Goal: Information Seeking & Learning: Check status

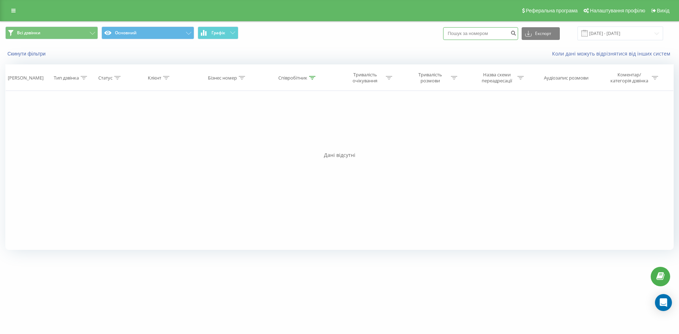
click at [462, 34] on input at bounding box center [480, 33] width 75 height 13
paste input "0672988889"
type input "0672988889"
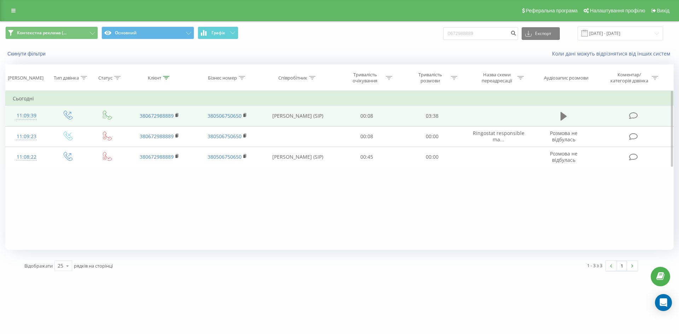
click at [565, 116] on icon at bounding box center [564, 116] width 6 height 8
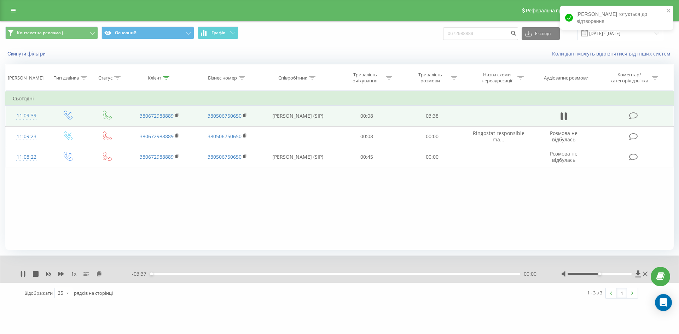
drag, startPoint x: 161, startPoint y: 276, endPoint x: 176, endPoint y: 274, distance: 15.4
click at [165, 276] on div "- 03:37 00:00 00:00" at bounding box center [338, 274] width 412 height 7
click at [565, 117] on icon at bounding box center [564, 116] width 6 height 10
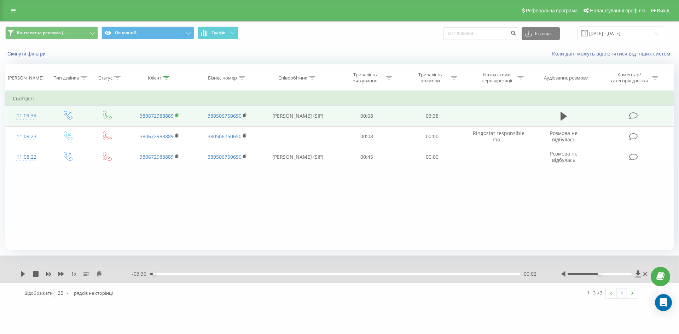
click at [176, 116] on rect at bounding box center [177, 115] width 2 height 3
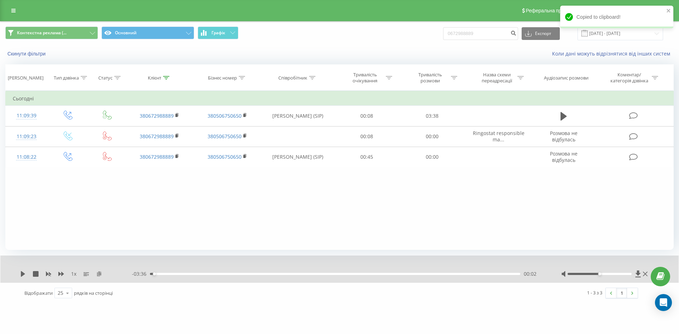
click at [96, 273] on icon at bounding box center [99, 273] width 6 height 5
click at [103, 275] on div "1 x" at bounding box center [76, 274] width 112 height 7
click at [98, 274] on icon at bounding box center [99, 273] width 6 height 5
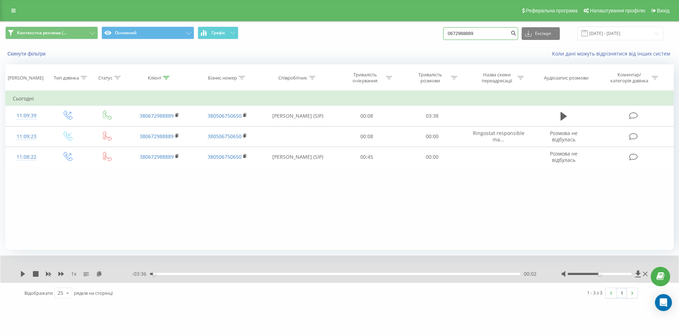
drag, startPoint x: 496, startPoint y: 34, endPoint x: 423, endPoint y: 38, distance: 72.7
click at [423, 38] on div "Контекстна реклама (... Основний Графік 0672988889 Експорт .csv .xls .xlsx 20.0…" at bounding box center [339, 34] width 669 height 14
paste input "732911372"
type input "732911372"
click at [517, 34] on icon "submit" at bounding box center [514, 32] width 6 height 4
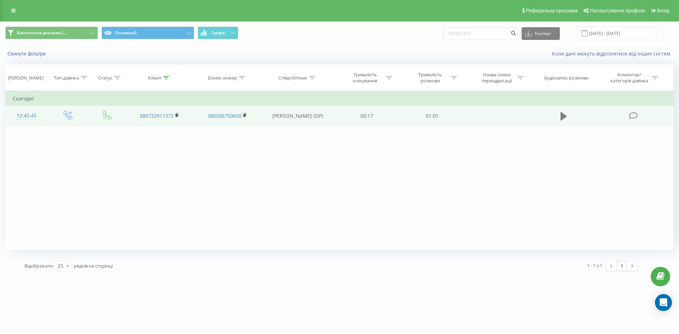
click at [560, 116] on button at bounding box center [564, 116] width 11 height 11
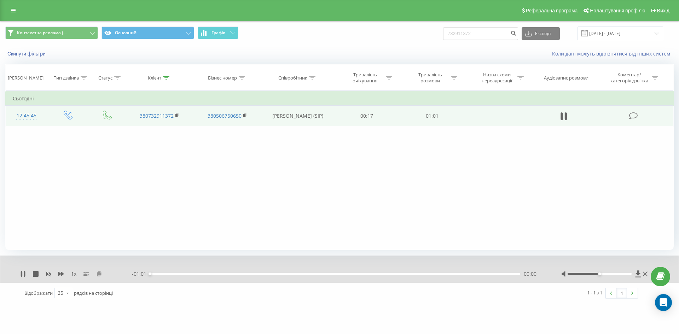
click at [99, 276] on icon at bounding box center [99, 273] width 6 height 5
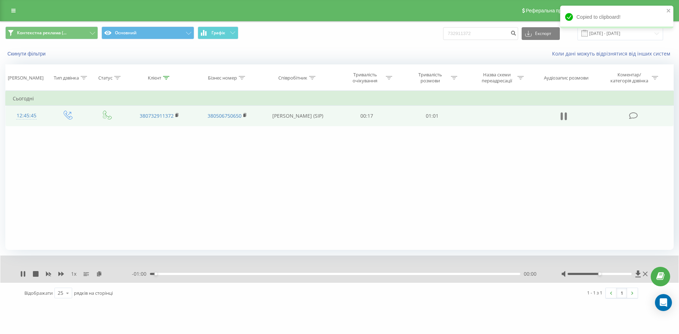
click at [568, 118] on button at bounding box center [564, 116] width 11 height 11
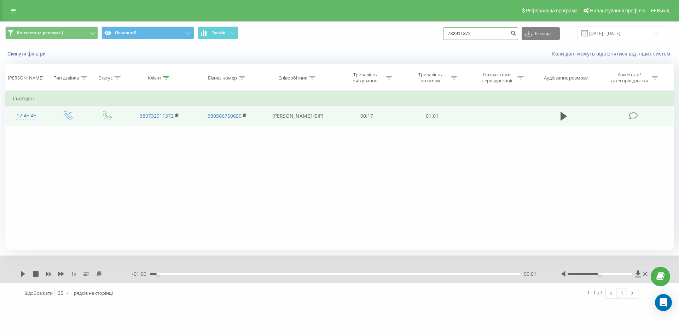
click at [491, 33] on input "732911372" at bounding box center [480, 33] width 75 height 13
paste input "0950716166"
type input "0950716166"
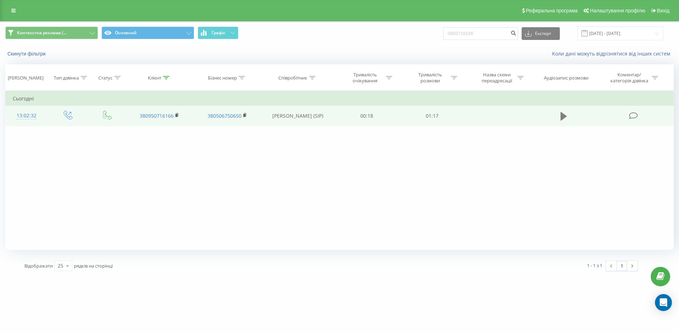
click at [564, 115] on icon at bounding box center [564, 116] width 6 height 8
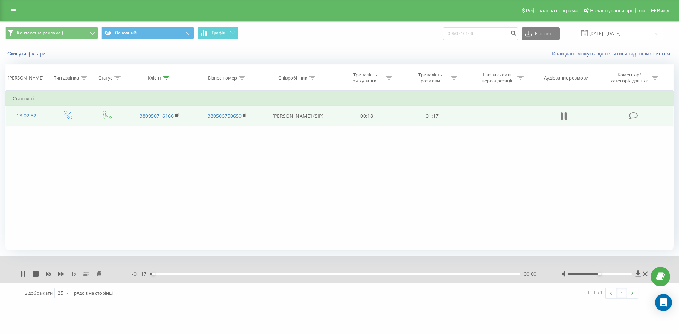
click at [566, 116] on icon at bounding box center [566, 117] width 2 height 8
click at [98, 272] on icon at bounding box center [99, 273] width 6 height 5
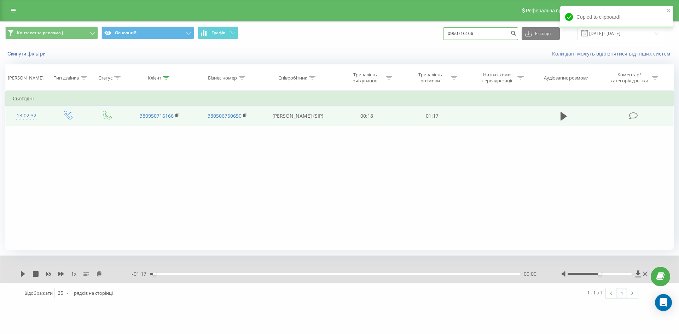
drag, startPoint x: 452, startPoint y: 33, endPoint x: 432, endPoint y: 33, distance: 20.2
click at [432, 33] on div "Контекстна реклама (... Основний Графік 0950716166 Експорт .csv .xls .xlsx 20.0…" at bounding box center [339, 34] width 669 height 14
paste input "74016352"
type input "0974016352"
click at [517, 33] on icon "submit" at bounding box center [514, 32] width 6 height 4
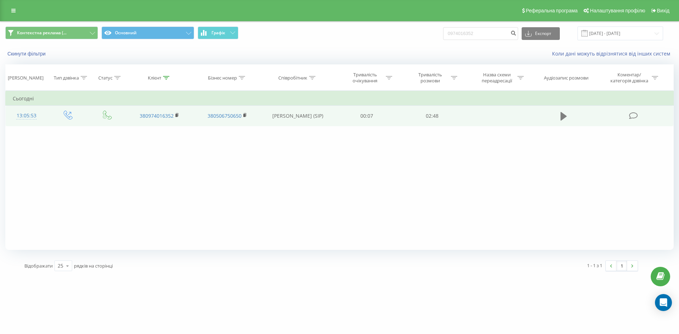
click at [560, 114] on button at bounding box center [564, 116] width 11 height 11
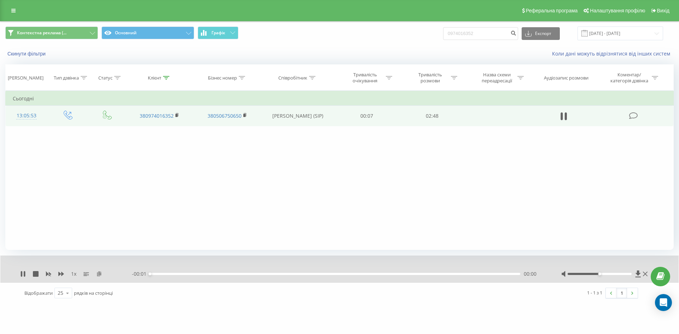
click at [99, 274] on icon at bounding box center [99, 273] width 6 height 5
click at [567, 113] on icon at bounding box center [566, 117] width 2 height 8
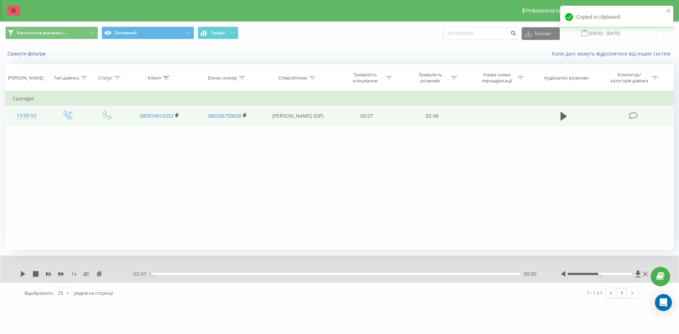
click at [12, 15] on link at bounding box center [13, 11] width 13 height 10
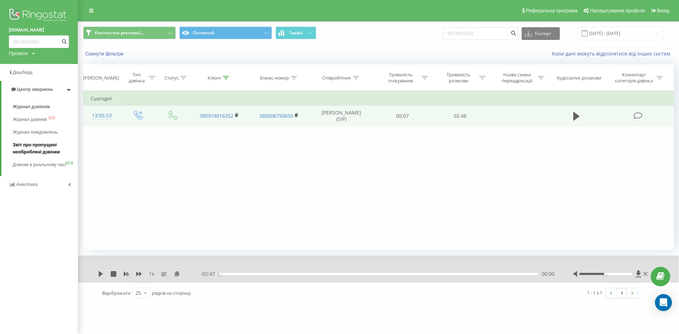
click at [26, 153] on span "Звіт про пропущені необроблені дзвінки" at bounding box center [44, 149] width 62 height 14
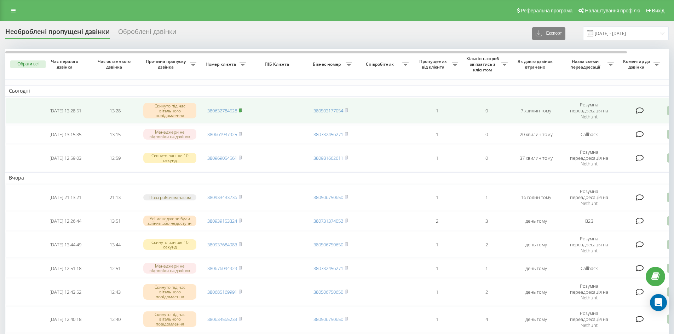
click at [241, 111] on rect at bounding box center [240, 110] width 2 height 3
click at [240, 113] on span at bounding box center [240, 111] width 3 height 6
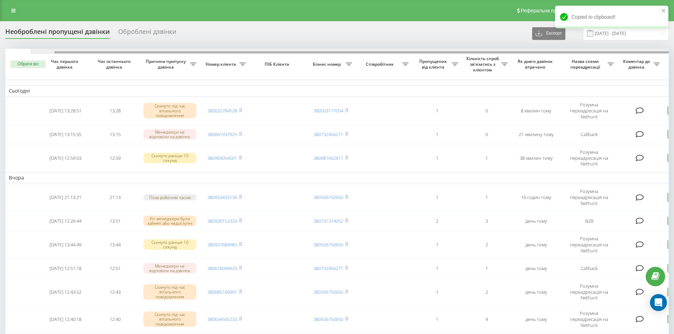
scroll to position [0, 44]
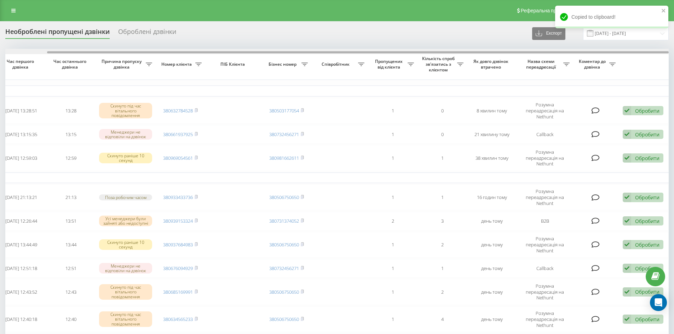
drag, startPoint x: 490, startPoint y: 54, endPoint x: 600, endPoint y: 83, distance: 113.8
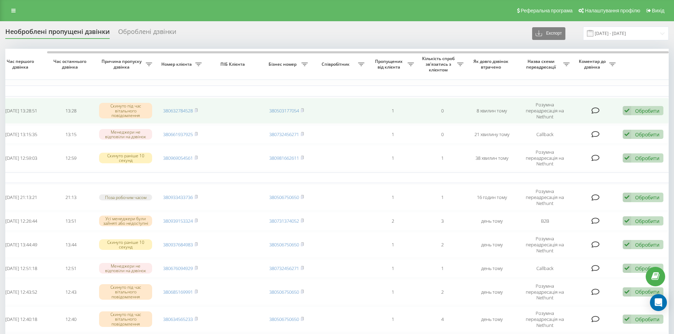
click at [637, 113] on div "Обробити" at bounding box center [647, 111] width 24 height 7
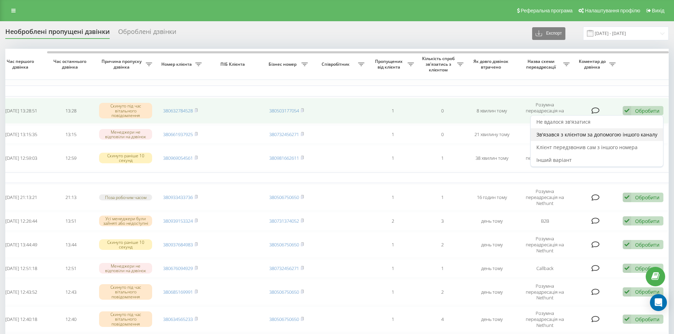
click at [586, 135] on span "Зв'язався з клієнтом за допомогою іншого каналу" at bounding box center [596, 134] width 121 height 7
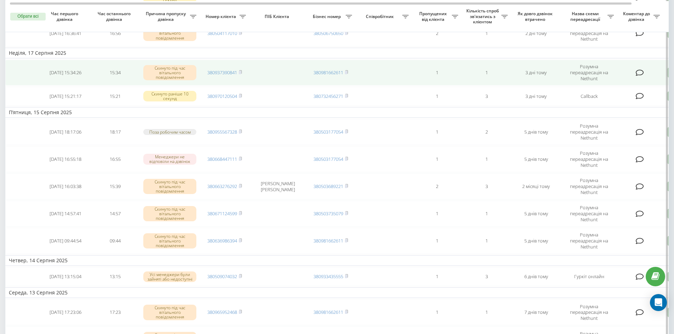
scroll to position [531, 0]
